Goal: Task Accomplishment & Management: Use online tool/utility

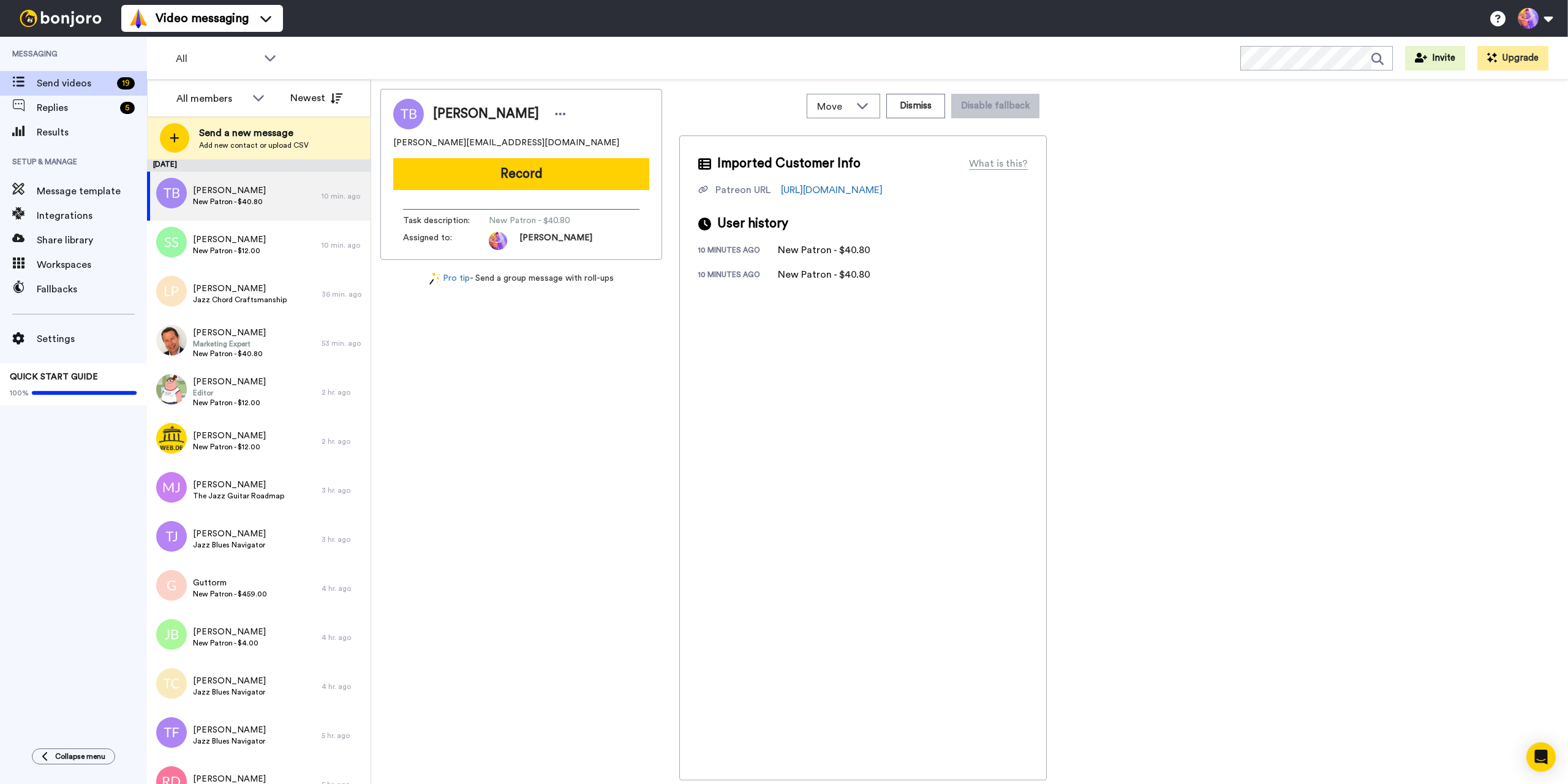
click at [476, 511] on div "[PERSON_NAME] [PERSON_NAME][EMAIL_ADDRESS][DOMAIN_NAME] Record Task description…" at bounding box center [521, 434] width 282 height 691
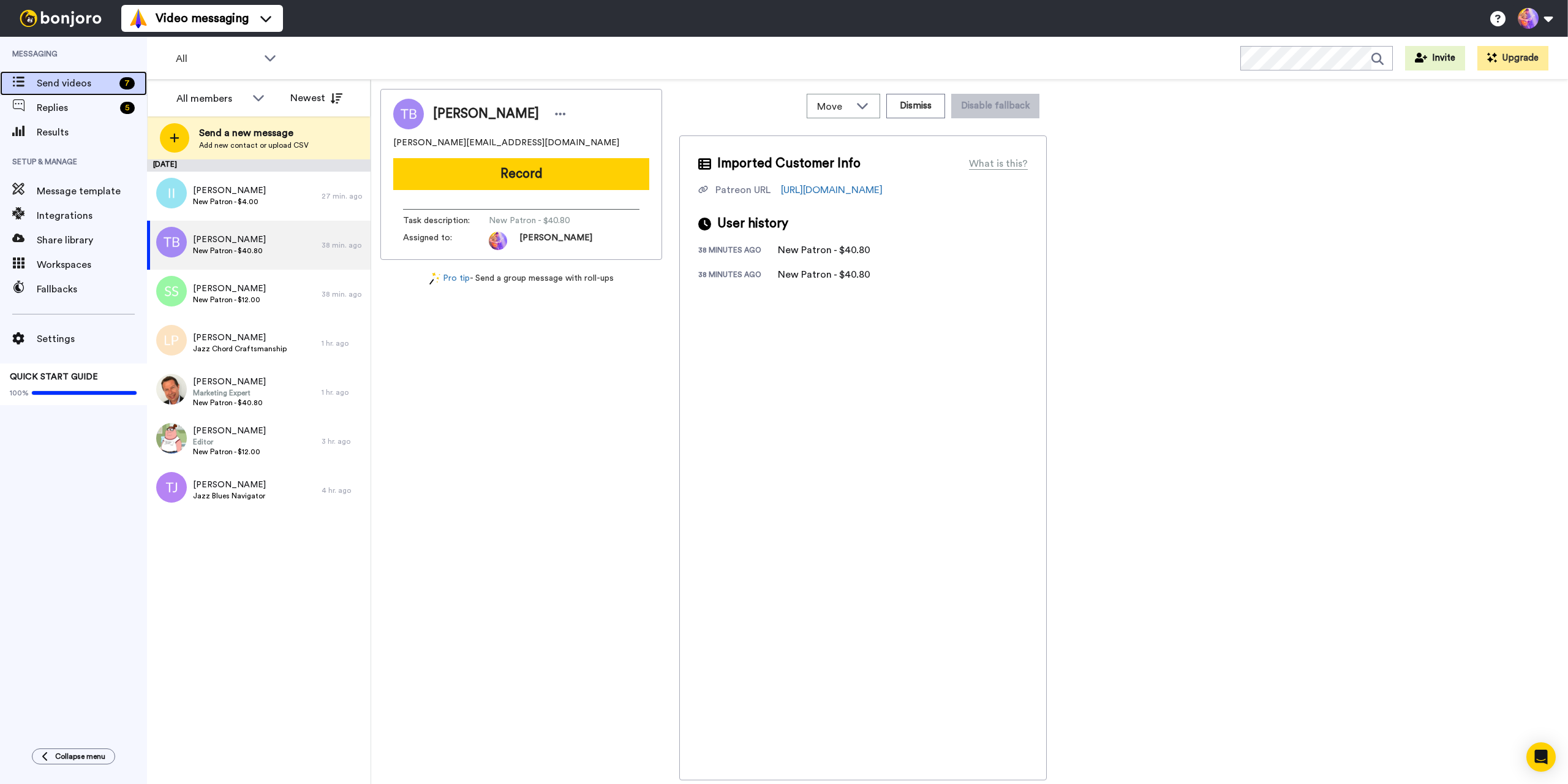
click at [78, 84] on span "Send videos" at bounding box center [75, 83] width 78 height 15
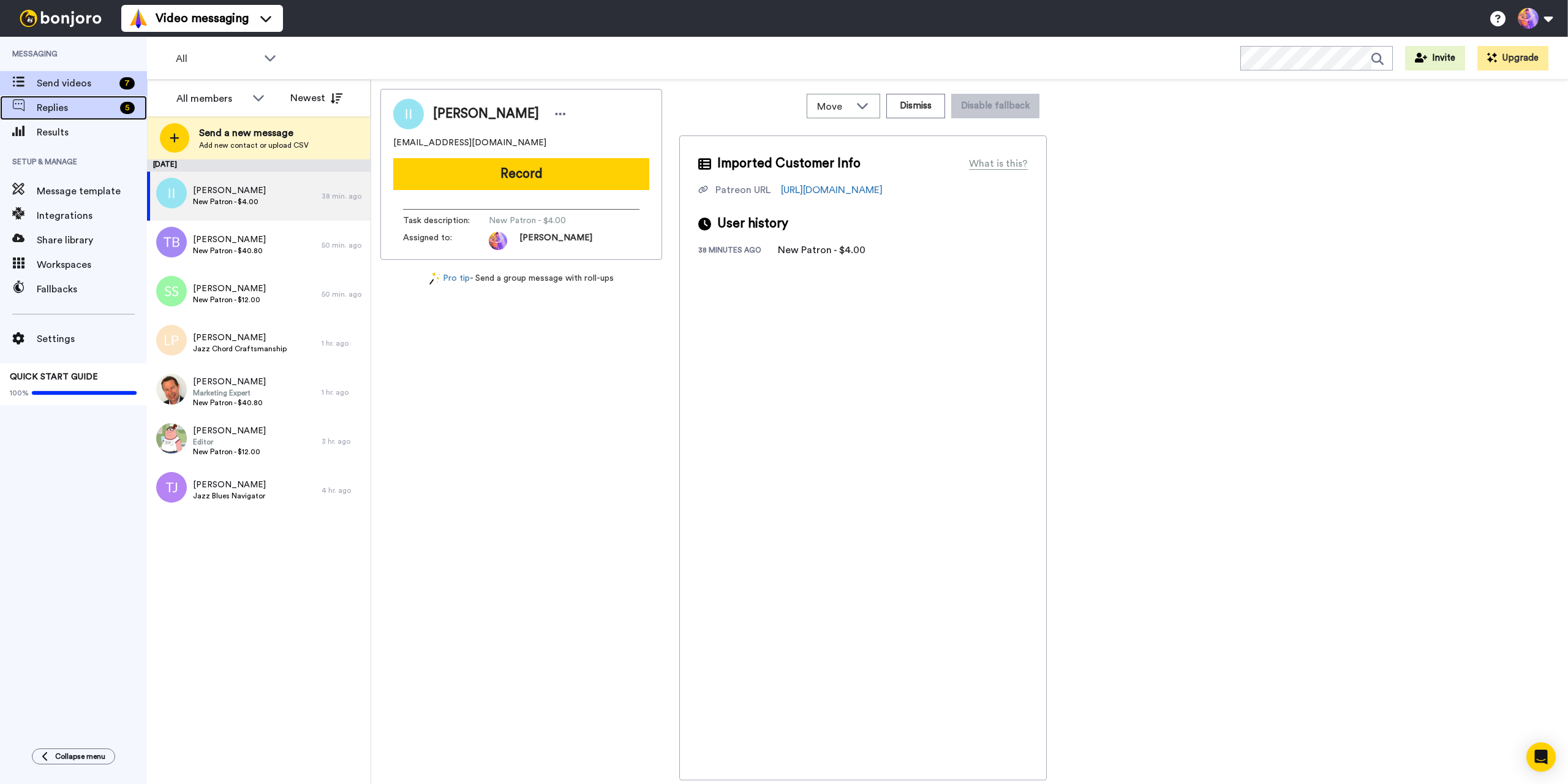
click at [108, 110] on span "Replies" at bounding box center [76, 107] width 78 height 15
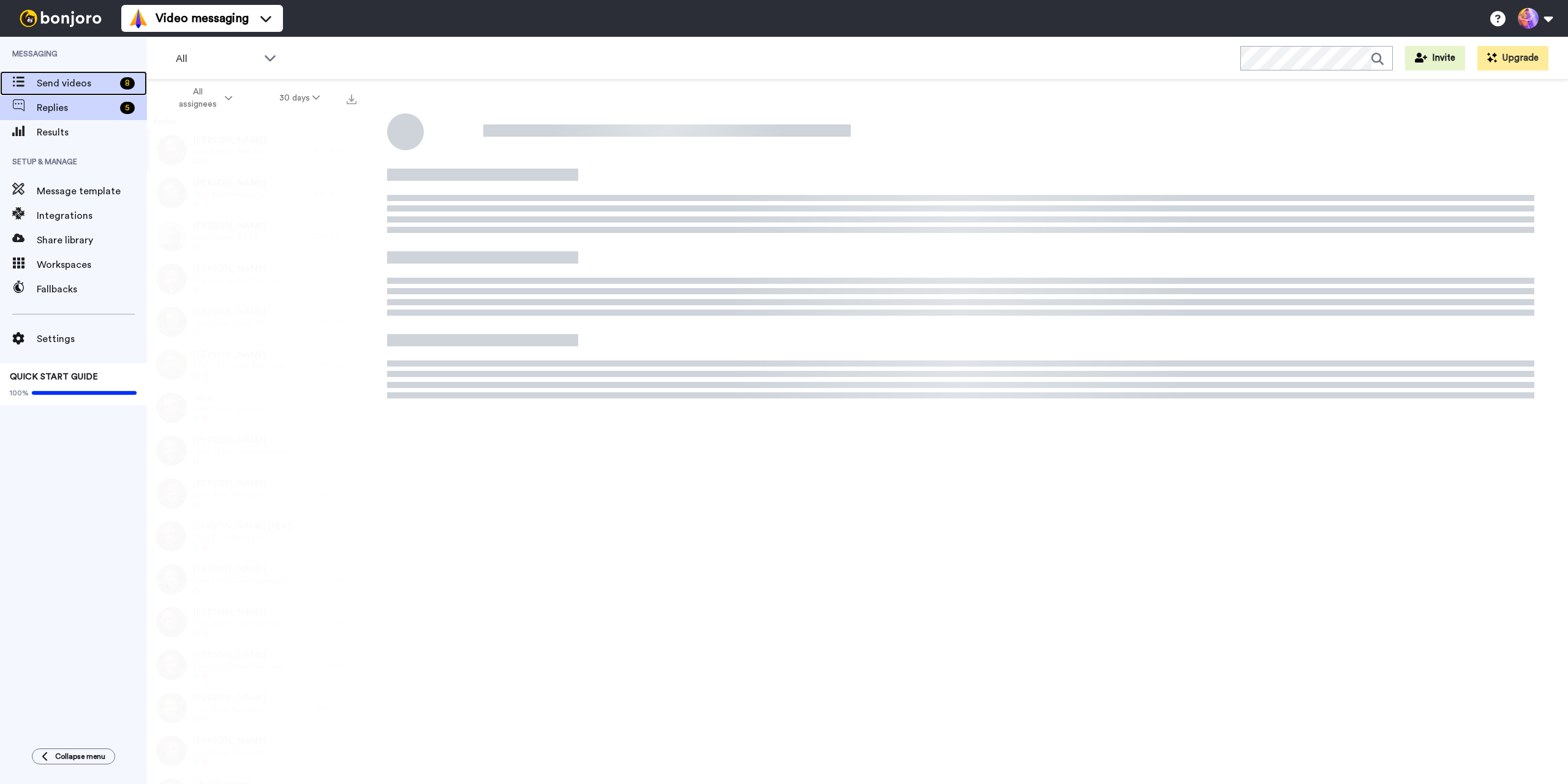
click at [61, 84] on span "Send videos" at bounding box center [76, 83] width 78 height 15
